Goal: Navigation & Orientation: Find specific page/section

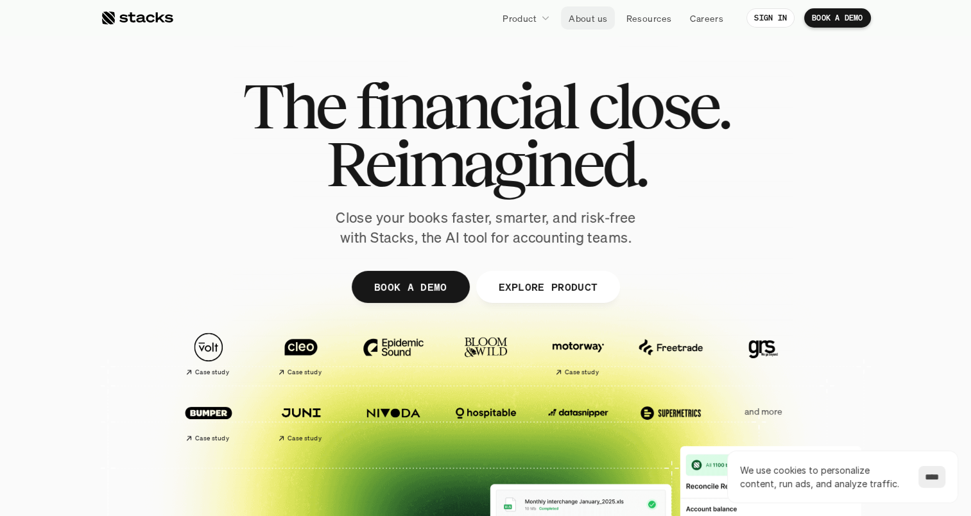
click at [606, 23] on link "About us" at bounding box center [588, 17] width 54 height 23
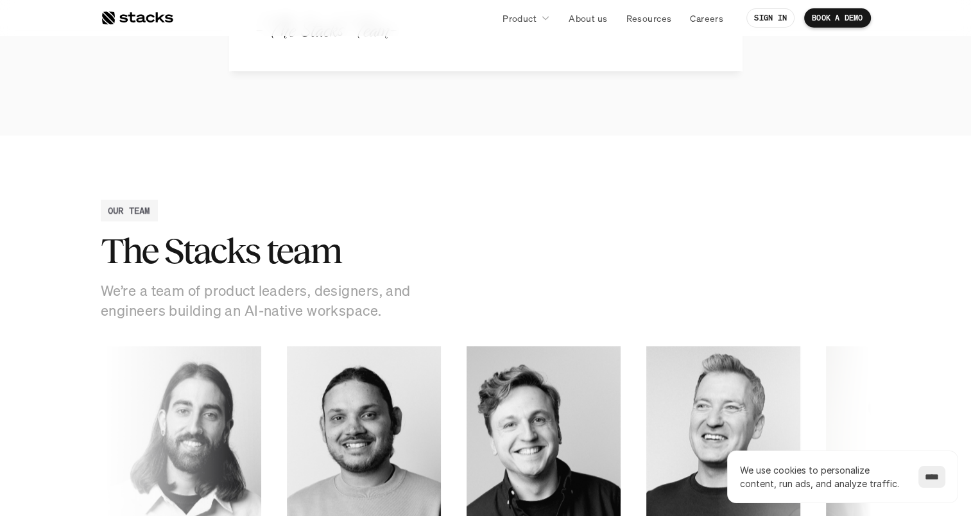
scroll to position [1732, 0]
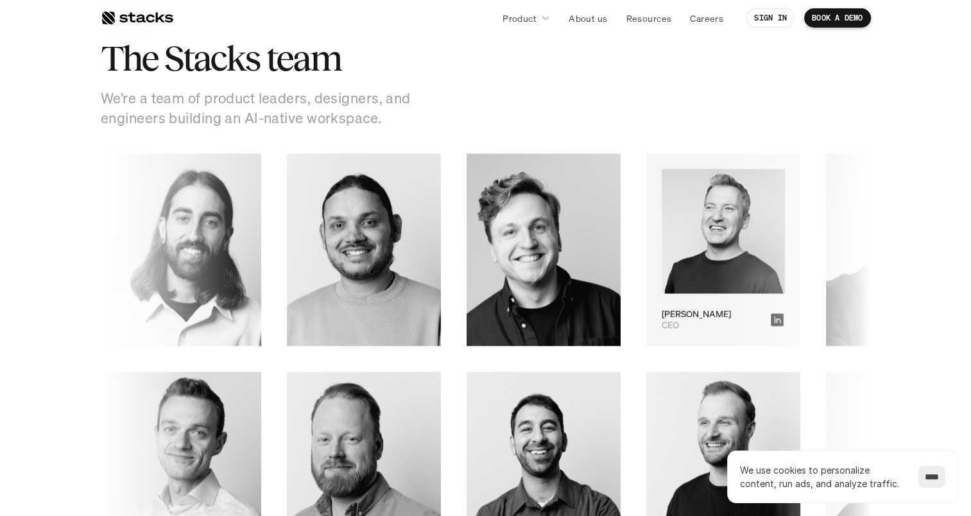
click at [645, 322] on div "CEO [PERSON_NAME]" at bounding box center [699, 320] width 108 height 22
click at [756, 320] on icon at bounding box center [762, 319] width 13 height 13
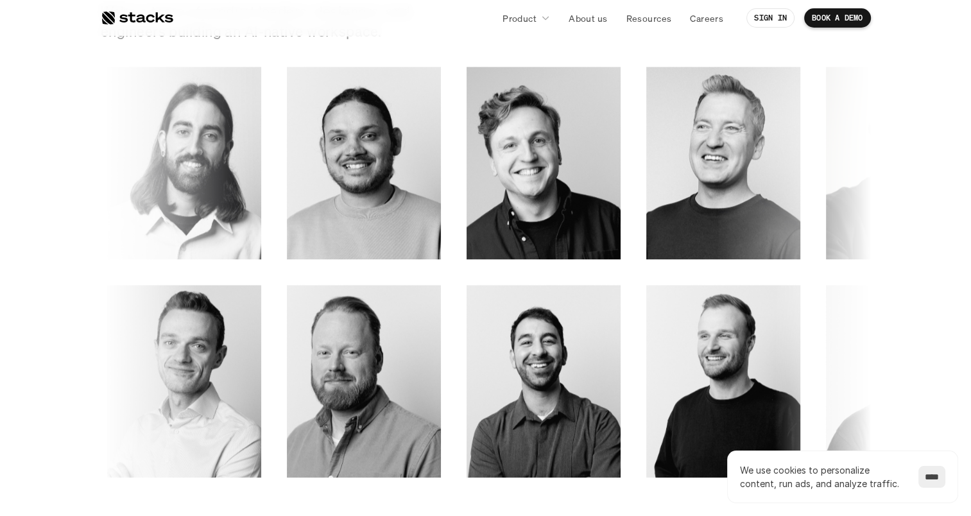
scroll to position [1796, 0]
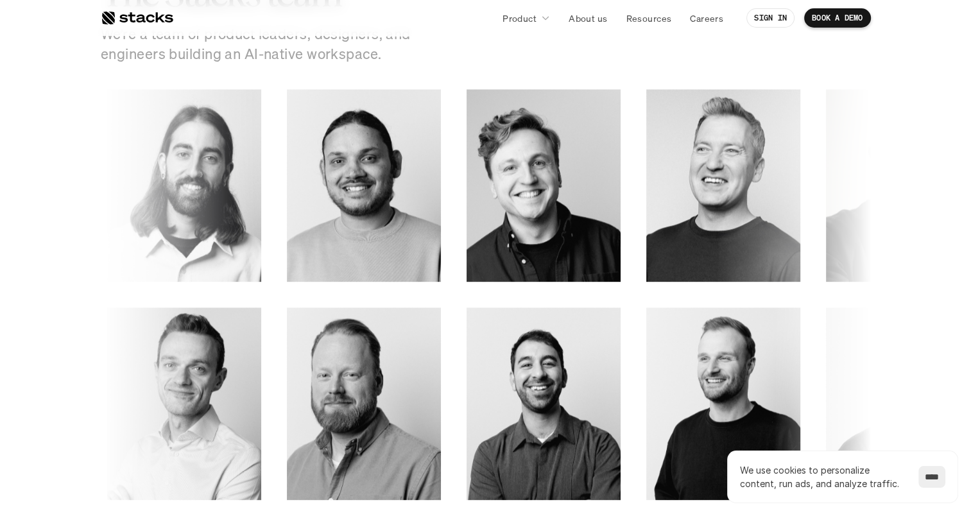
click at [934, 477] on input "****" at bounding box center [931, 477] width 27 height 22
